Goal: Find specific page/section: Find specific page/section

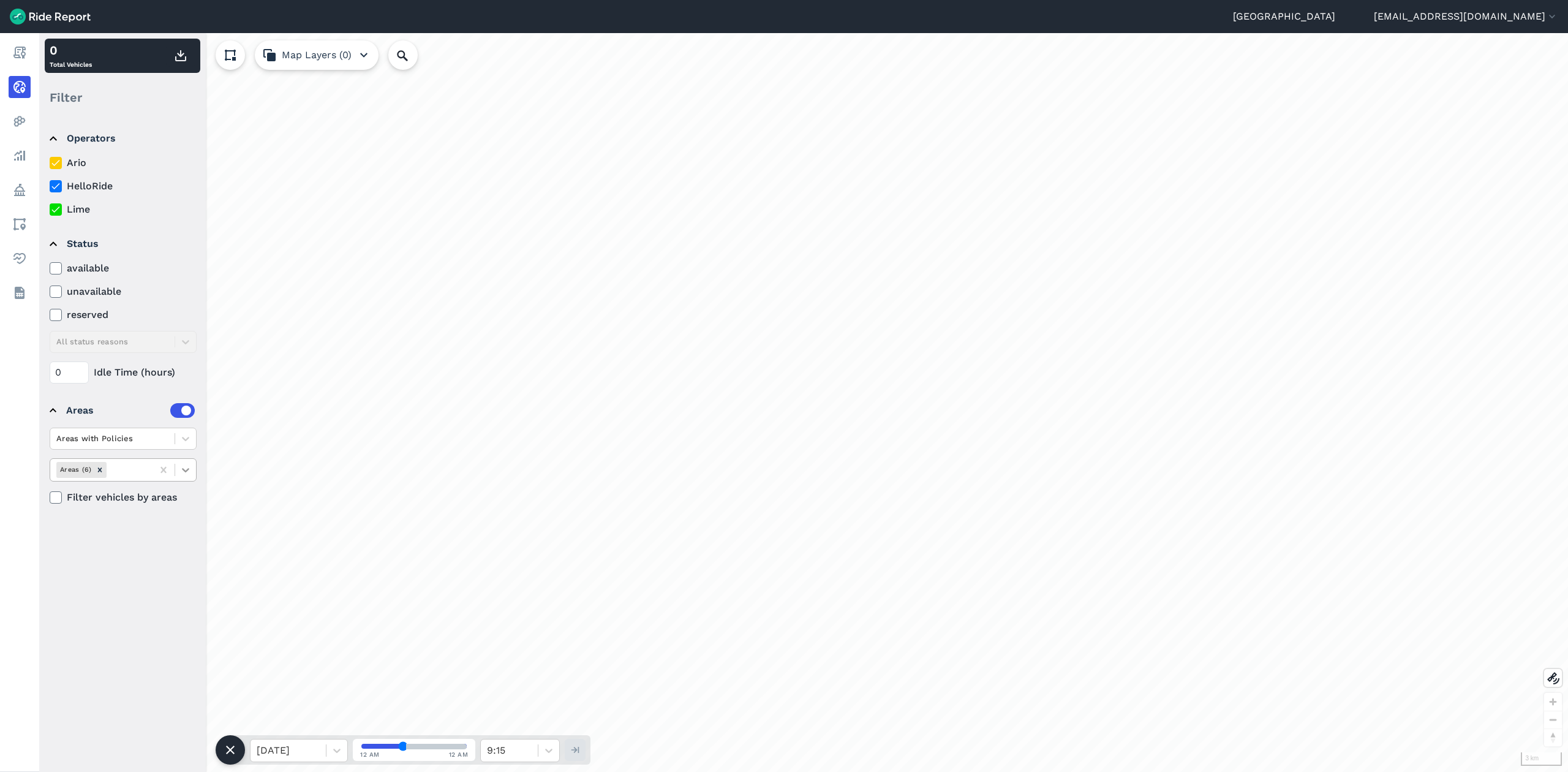
click at [184, 462] on div at bounding box center [186, 471] width 21 height 21
click at [185, 444] on div at bounding box center [186, 439] width 21 height 21
click at [137, 483] on div "Areas without Policies" at bounding box center [123, 489] width 147 height 21
click at [187, 468] on icon at bounding box center [185, 470] width 12 height 12
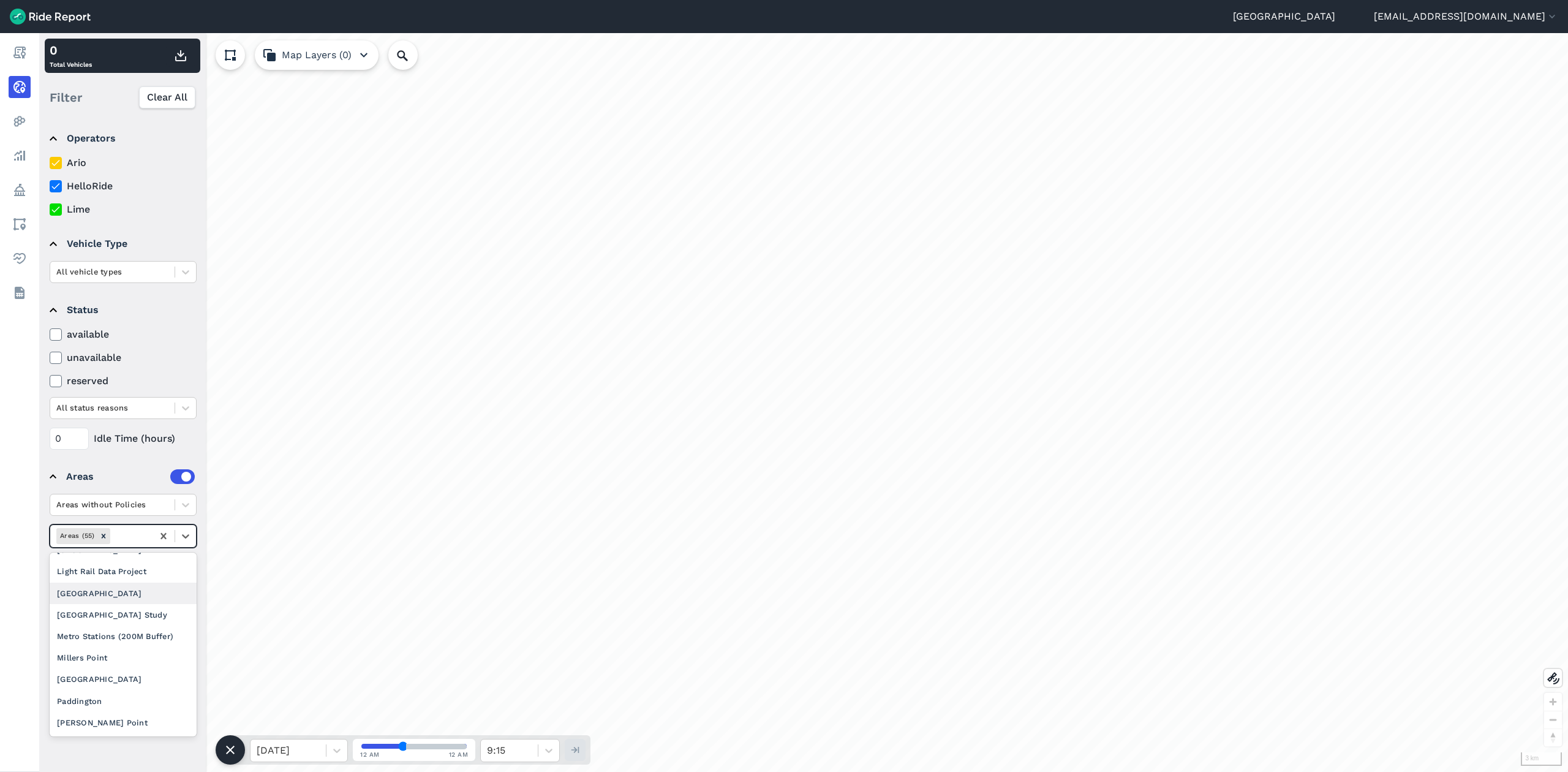
click at [112, 605] on div "[GEOGRAPHIC_DATA]" at bounding box center [123, 593] width 147 height 21
type input "mill"
click at [114, 580] on div "Millers Point" at bounding box center [123, 581] width 147 height 21
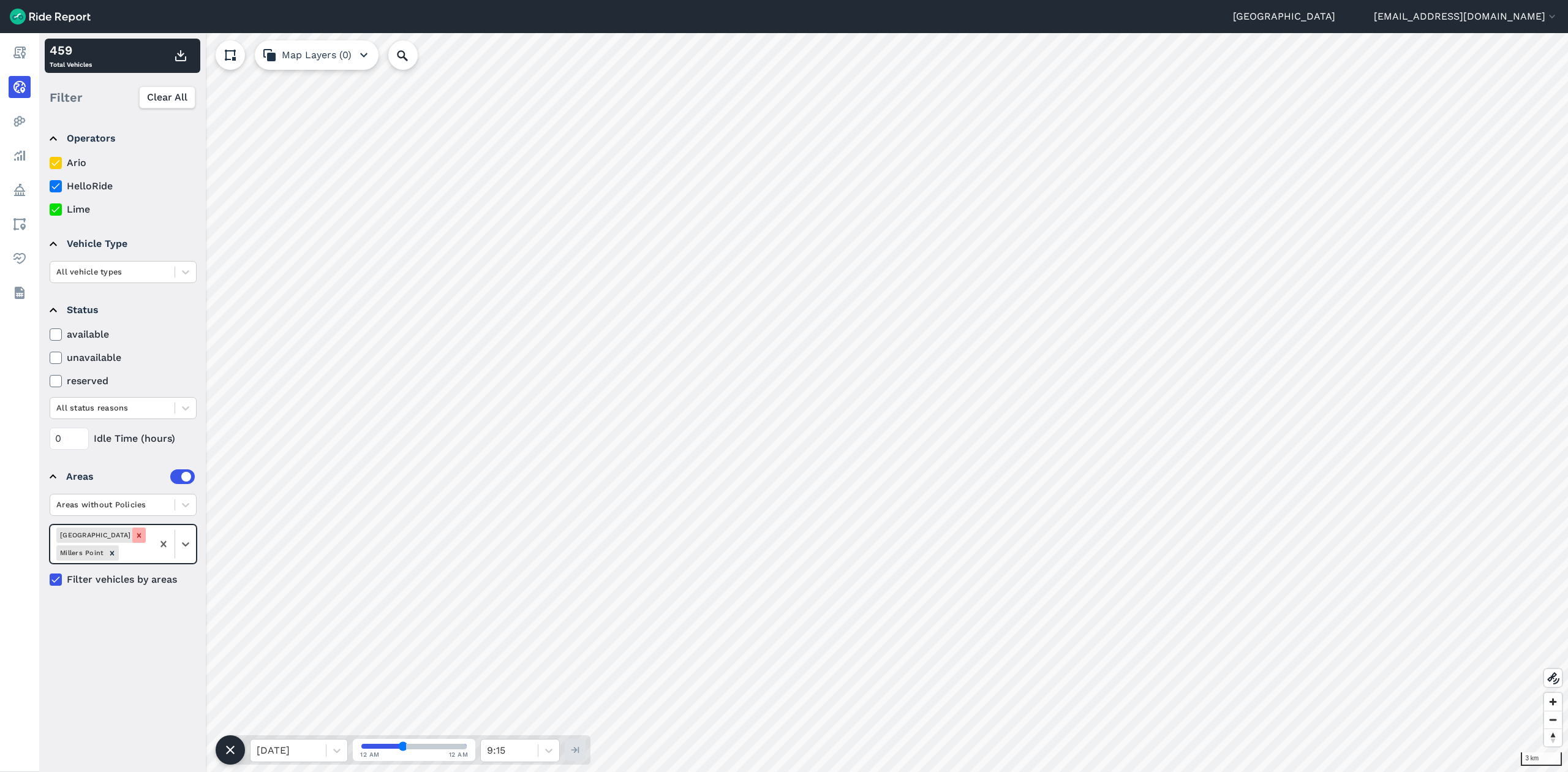
click at [140, 531] on icon "Remove Macleay Street & Woolloomooloo Village" at bounding box center [139, 535] width 9 height 9
click at [141, 531] on div at bounding box center [134, 535] width 25 height 14
type input "daw"
click at [85, 563] on div "[PERSON_NAME] Point" at bounding box center [123, 566] width 147 height 21
